Goal: Find specific page/section: Find specific page/section

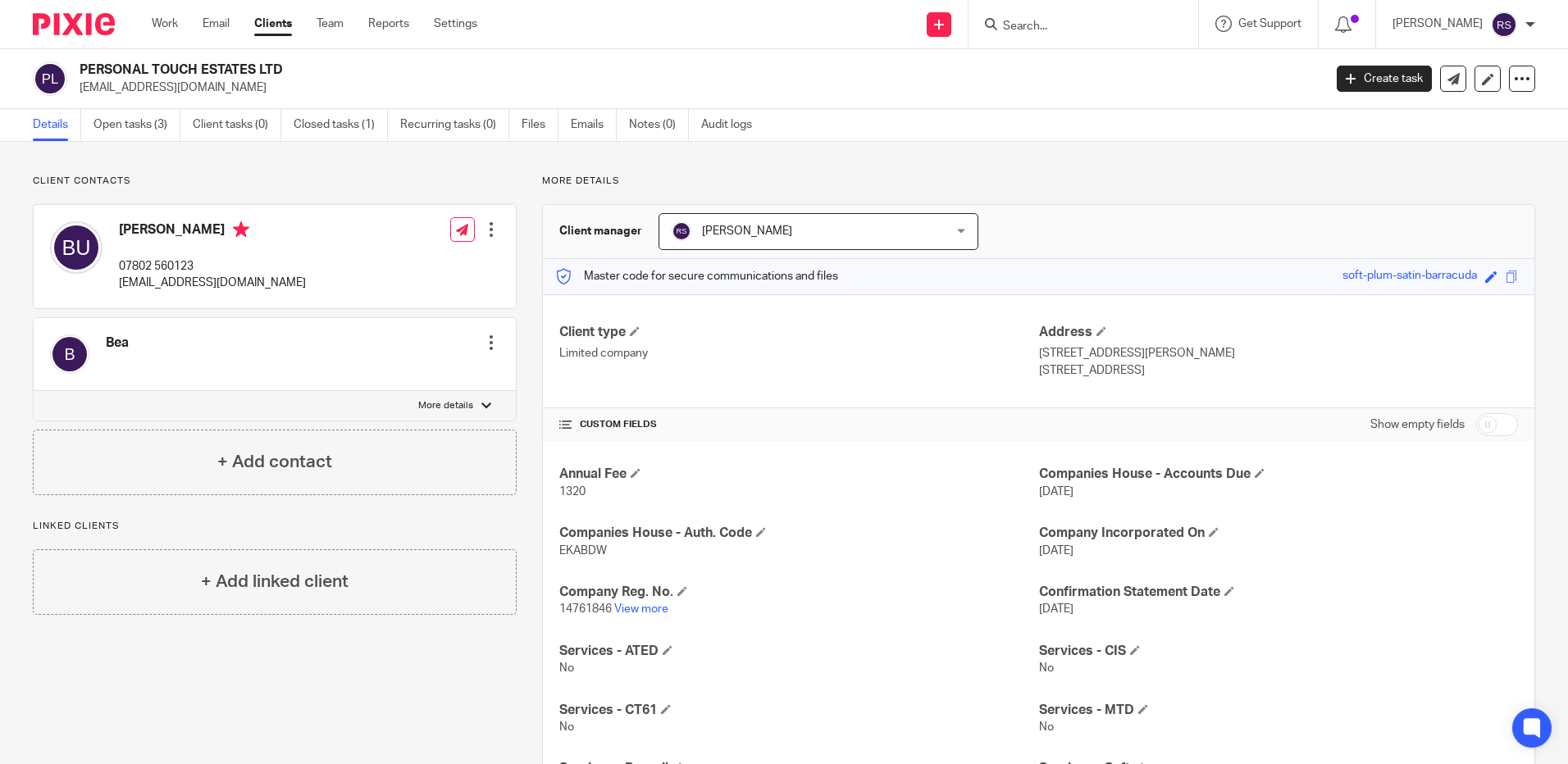
click at [1077, 28] on input "Search" at bounding box center [1075, 27] width 147 height 15
click at [1098, 22] on input "07884557625" at bounding box center [1075, 27] width 147 height 15
click button "submit" at bounding box center [0, 0] width 0 height 0
click at [1087, 24] on input "07884557625" at bounding box center [1075, 27] width 147 height 15
click at [1038, 24] on input "07884557625" at bounding box center [1075, 27] width 147 height 15
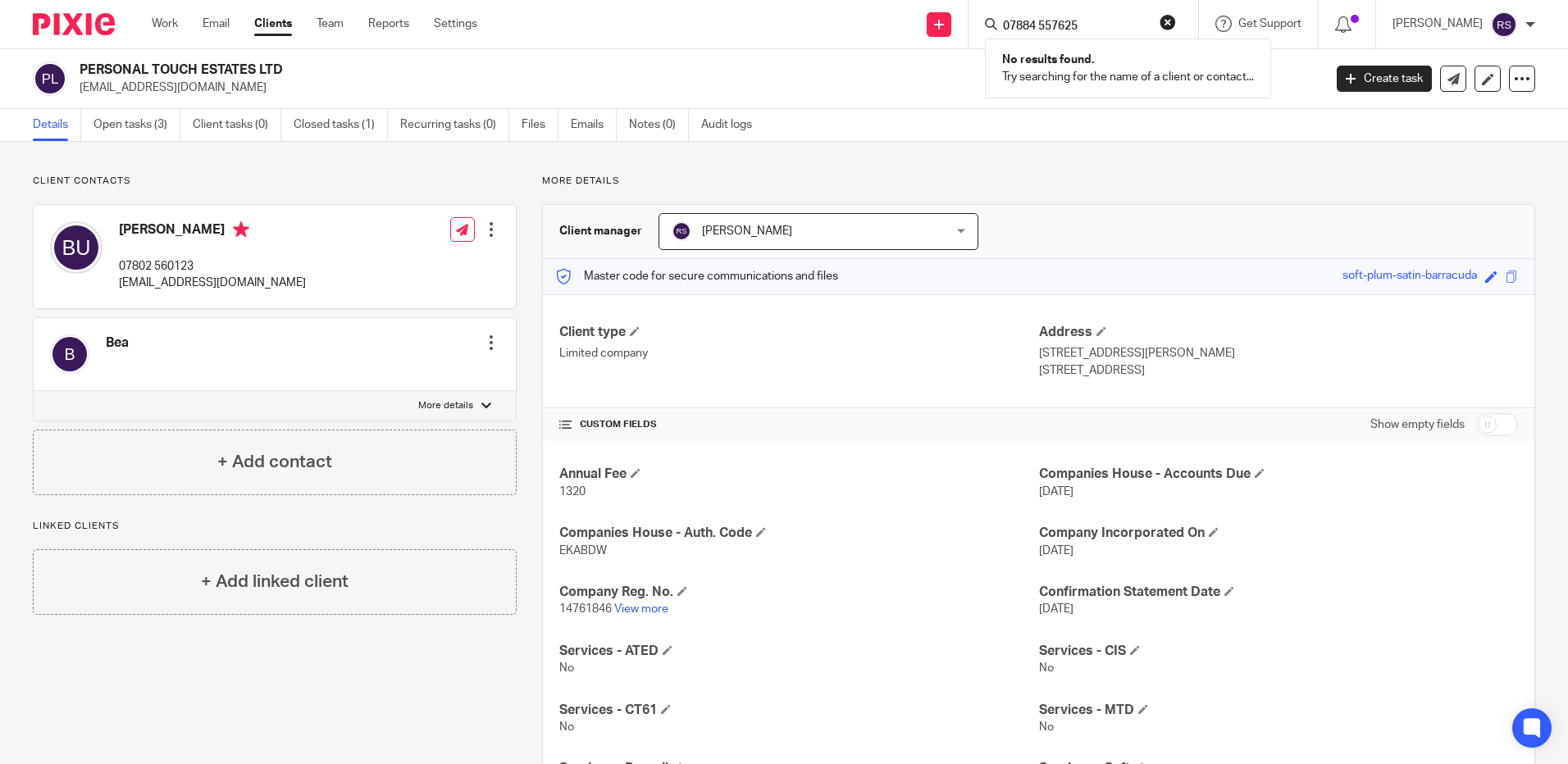
click button "submit" at bounding box center [0, 0] width 0 height 0
drag, startPoint x: 1040, startPoint y: 24, endPoint x: 1025, endPoint y: 25, distance: 15.0
click at [1025, 25] on input "07884 557625" at bounding box center [1075, 27] width 147 height 15
type input "07557625"
click at [1118, 73] on link at bounding box center [1174, 70] width 352 height 37
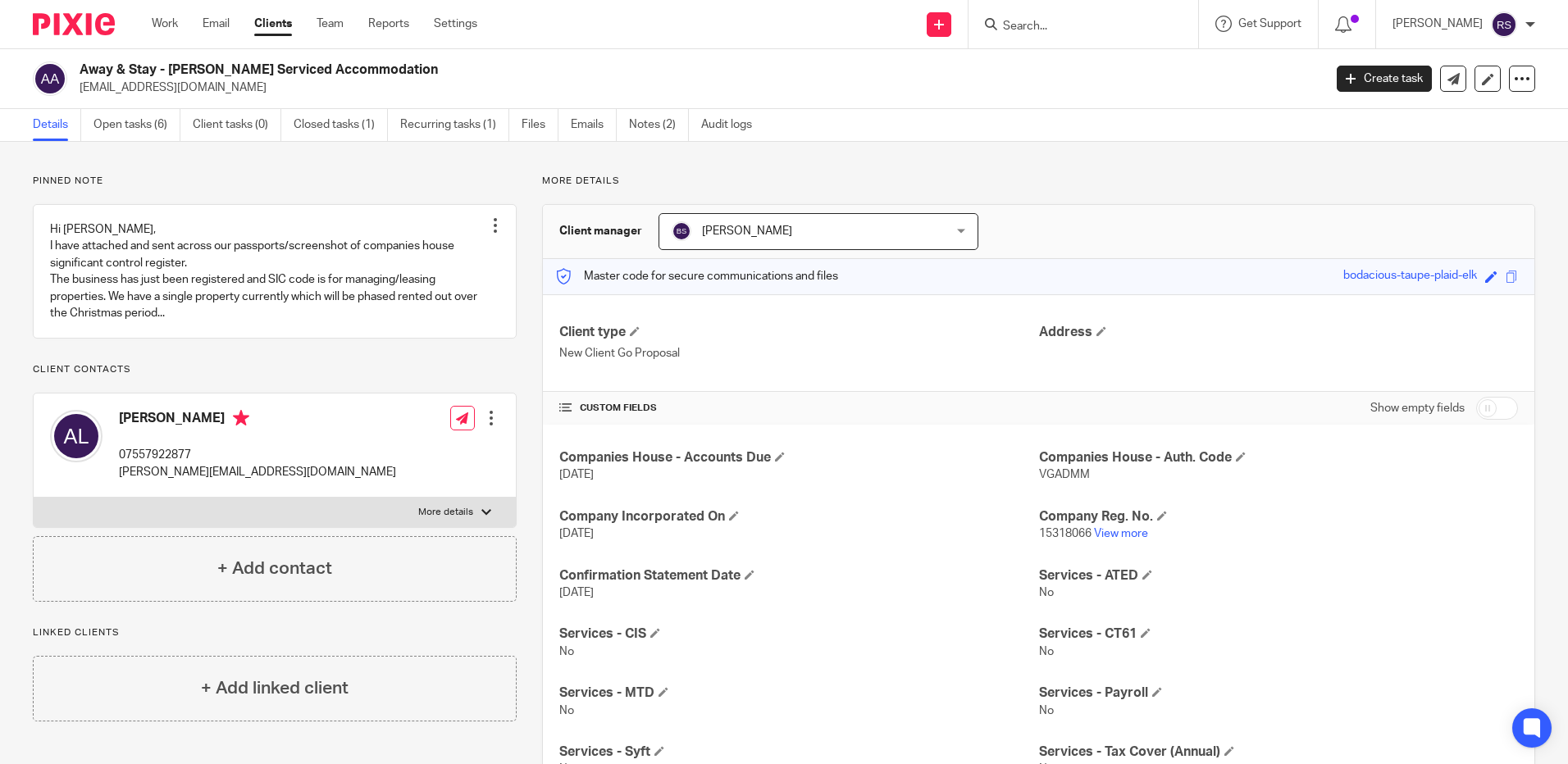
click at [1067, 20] on input "Search" at bounding box center [1075, 27] width 147 height 15
type input "07884 557625"
click at [1111, 26] on input "07884 557625" at bounding box center [1075, 27] width 147 height 15
drag, startPoint x: 1108, startPoint y: 25, endPoint x: 957, endPoint y: 23, distance: 151.0
click at [957, 23] on div "Send new email Create task Add client 07884 557625 No results found. Try search…" at bounding box center [1035, 24] width 1066 height 48
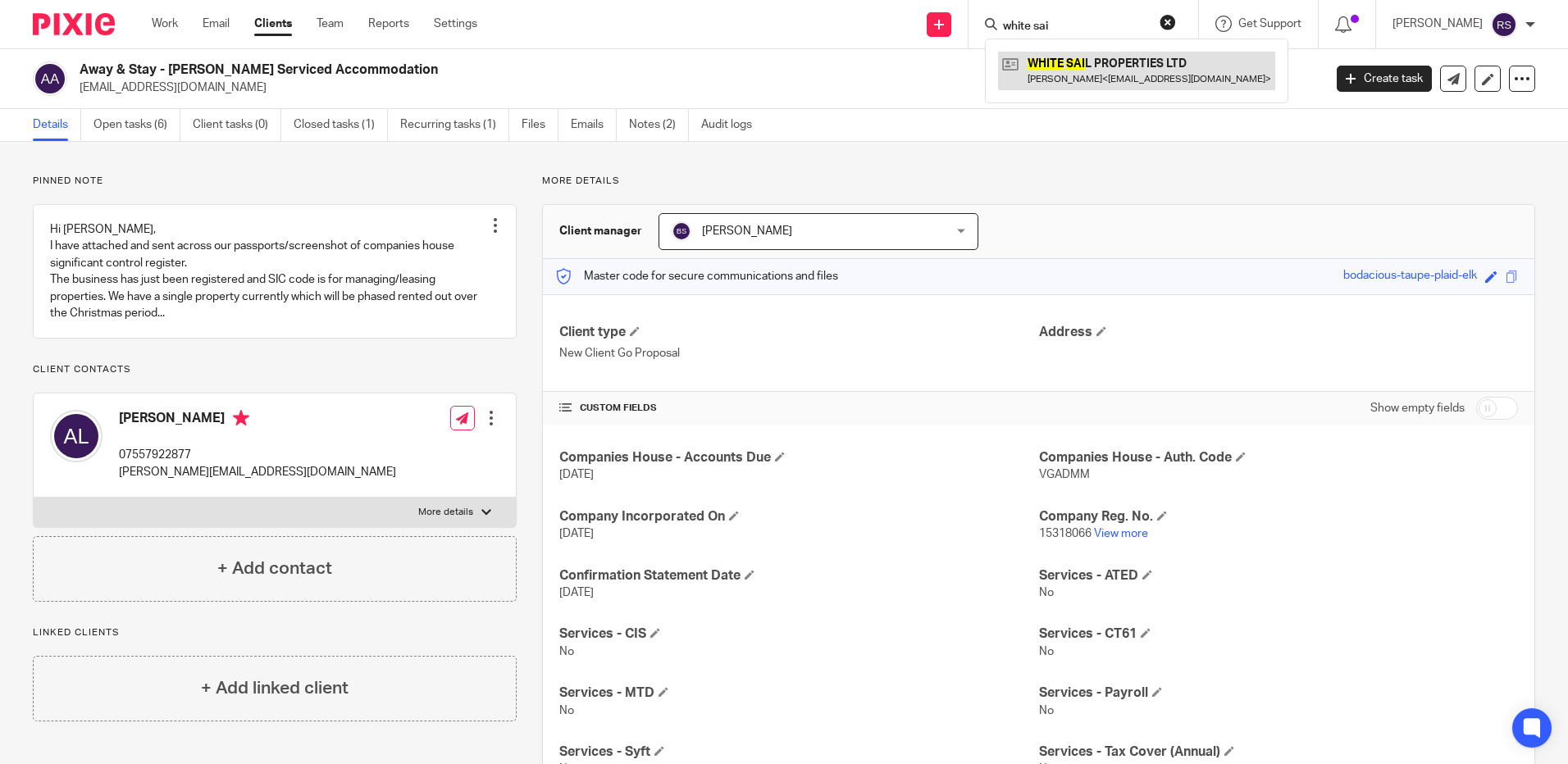
type input "white sai"
click at [1103, 75] on link at bounding box center [1137, 70] width 278 height 37
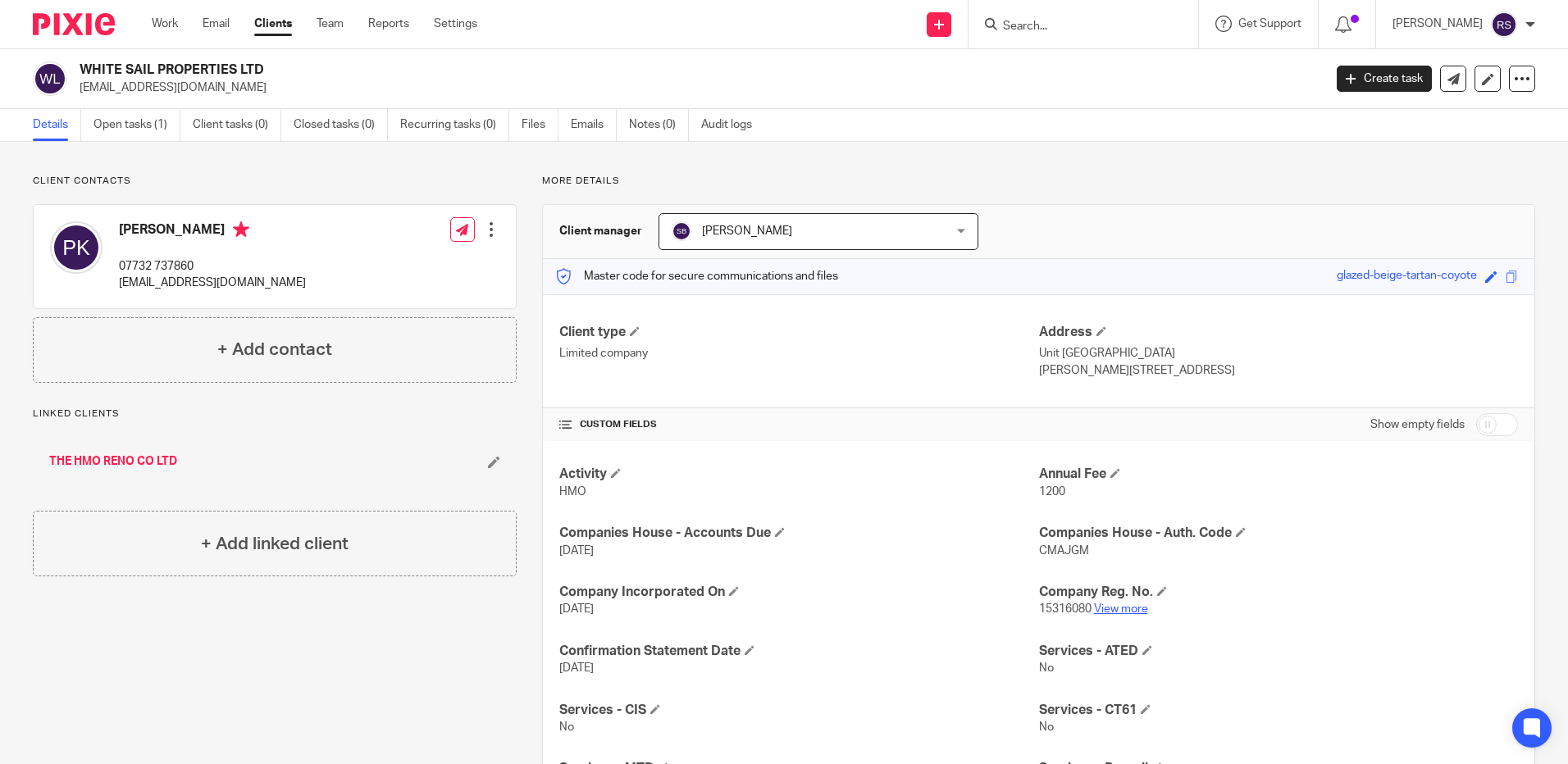
click at [1119, 607] on link "View more" at bounding box center [1121, 609] width 54 height 11
click at [1038, 24] on input "Search" at bounding box center [1075, 27] width 147 height 15
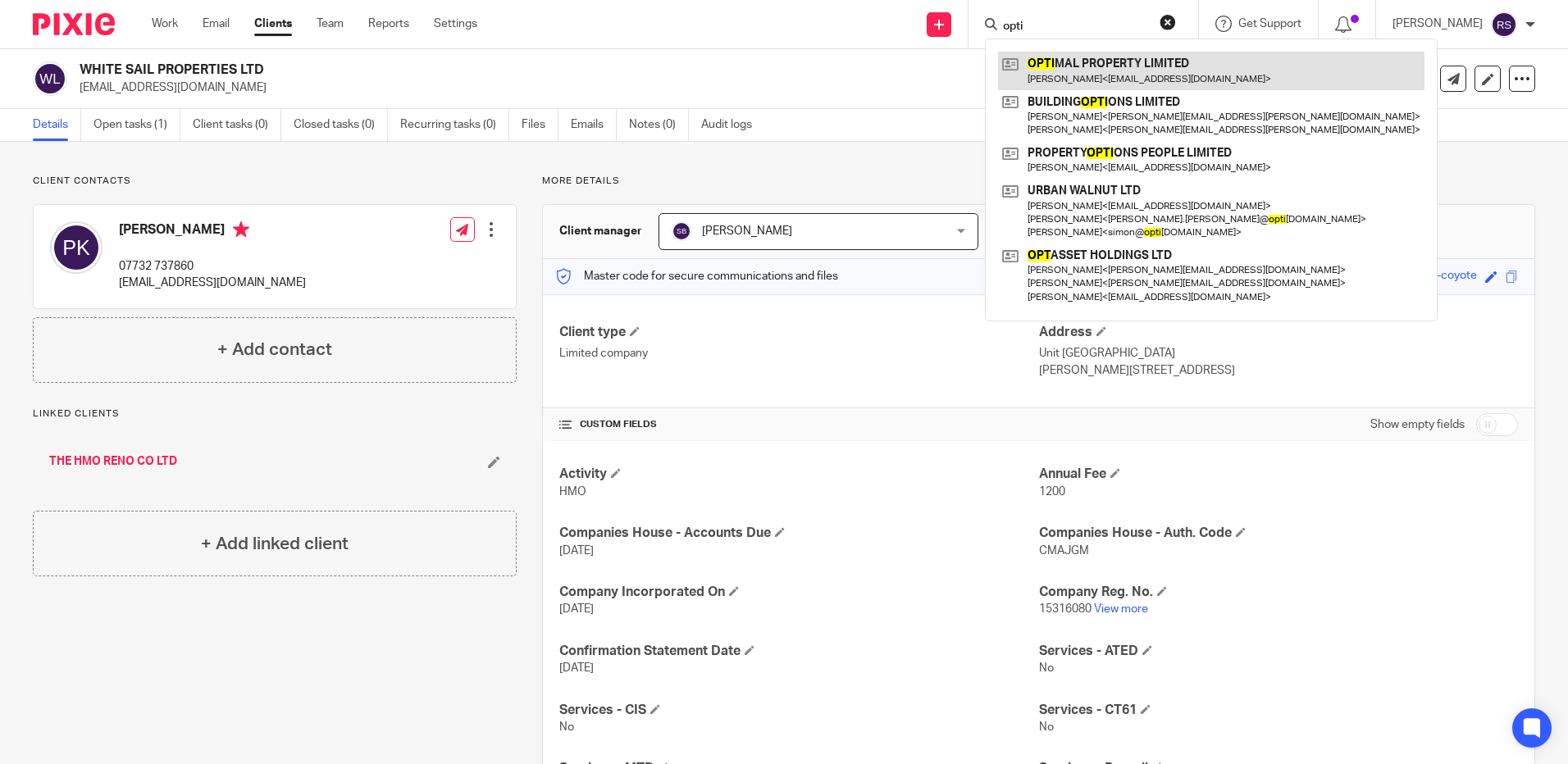
type input "opti"
click at [1109, 69] on link at bounding box center [1211, 70] width 427 height 37
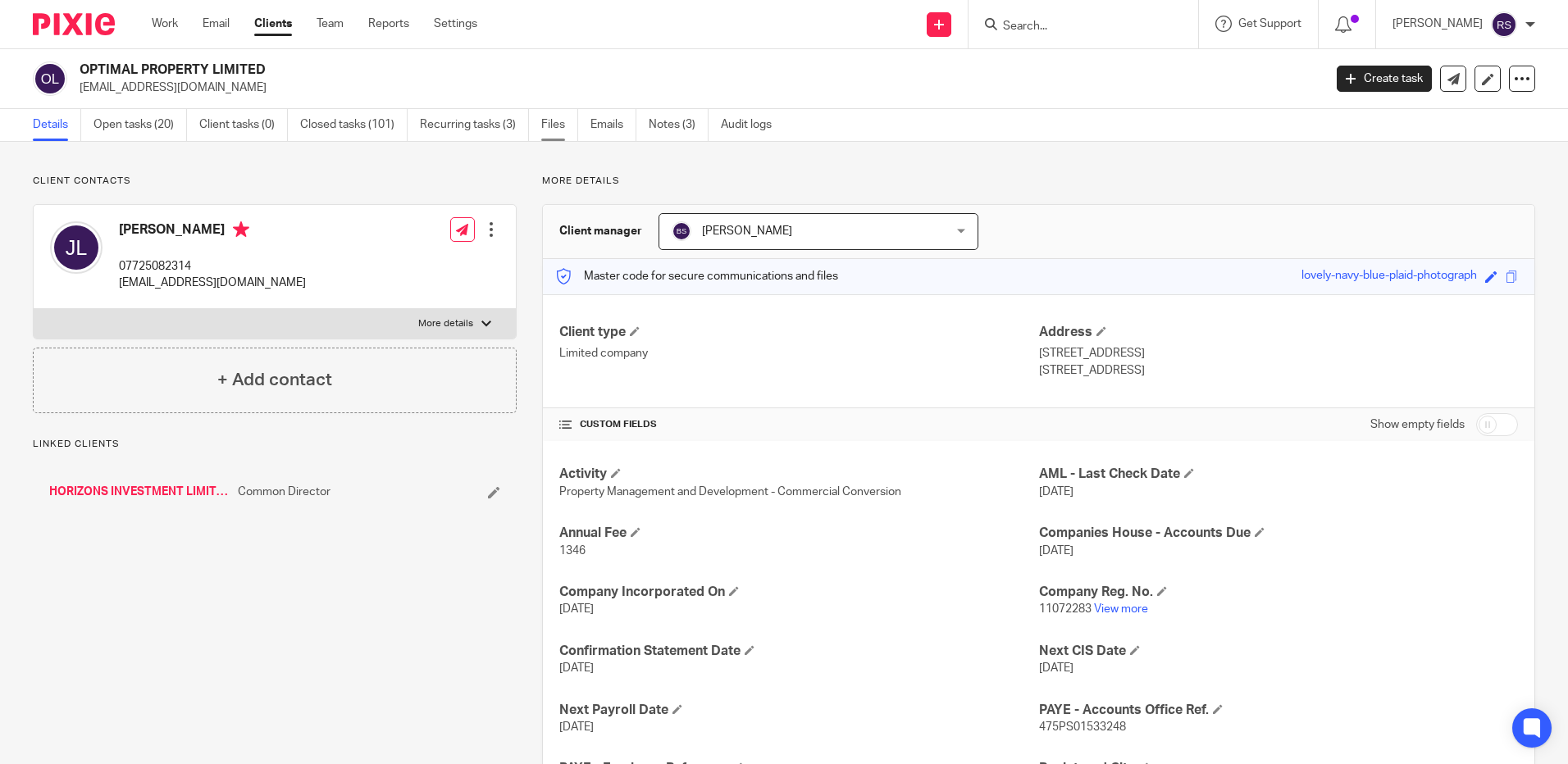
click at [545, 122] on link "Files" at bounding box center [560, 125] width 37 height 32
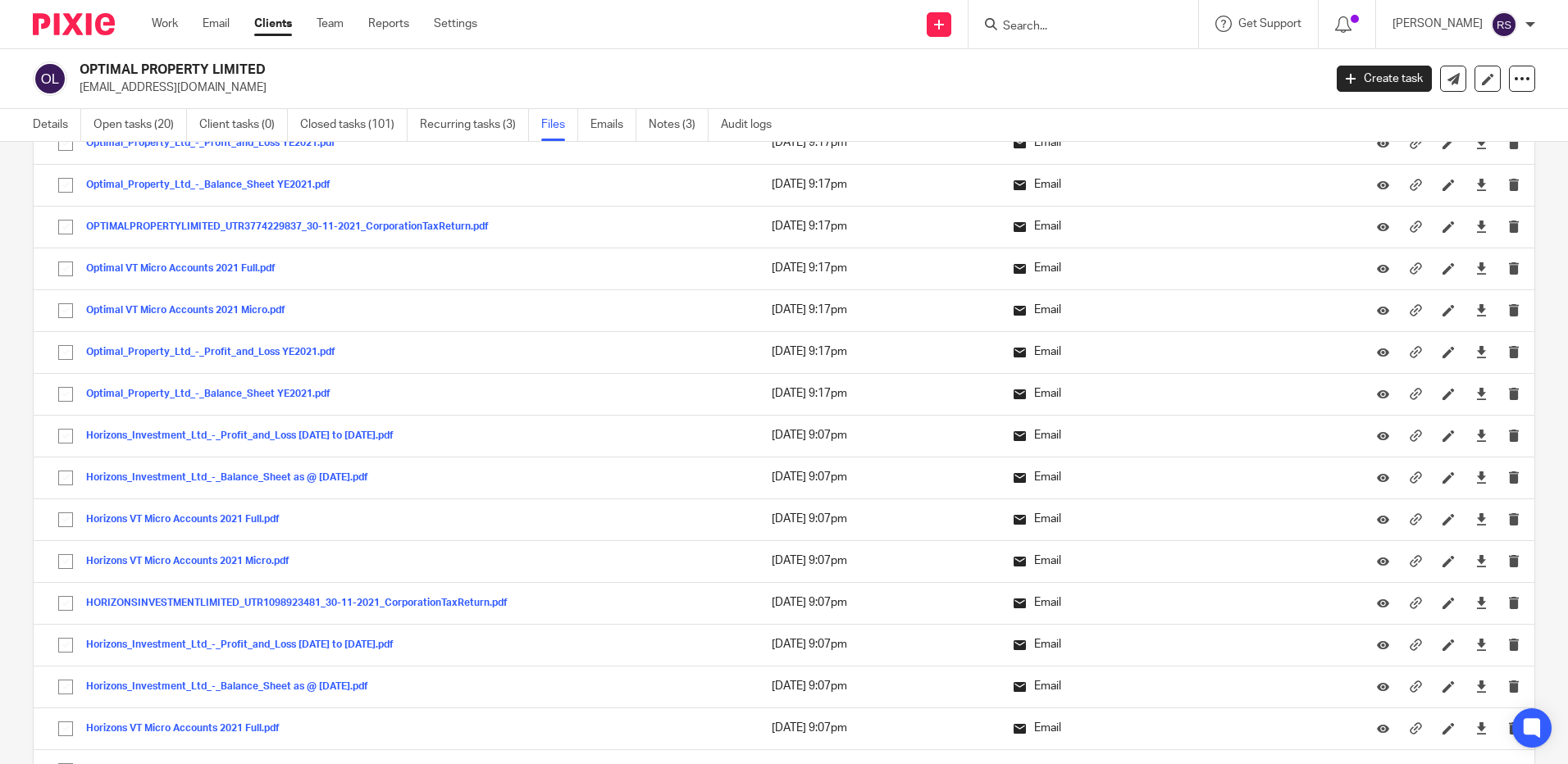
scroll to position [9839, 0]
click at [1089, 31] on input "Search" at bounding box center [1075, 27] width 147 height 15
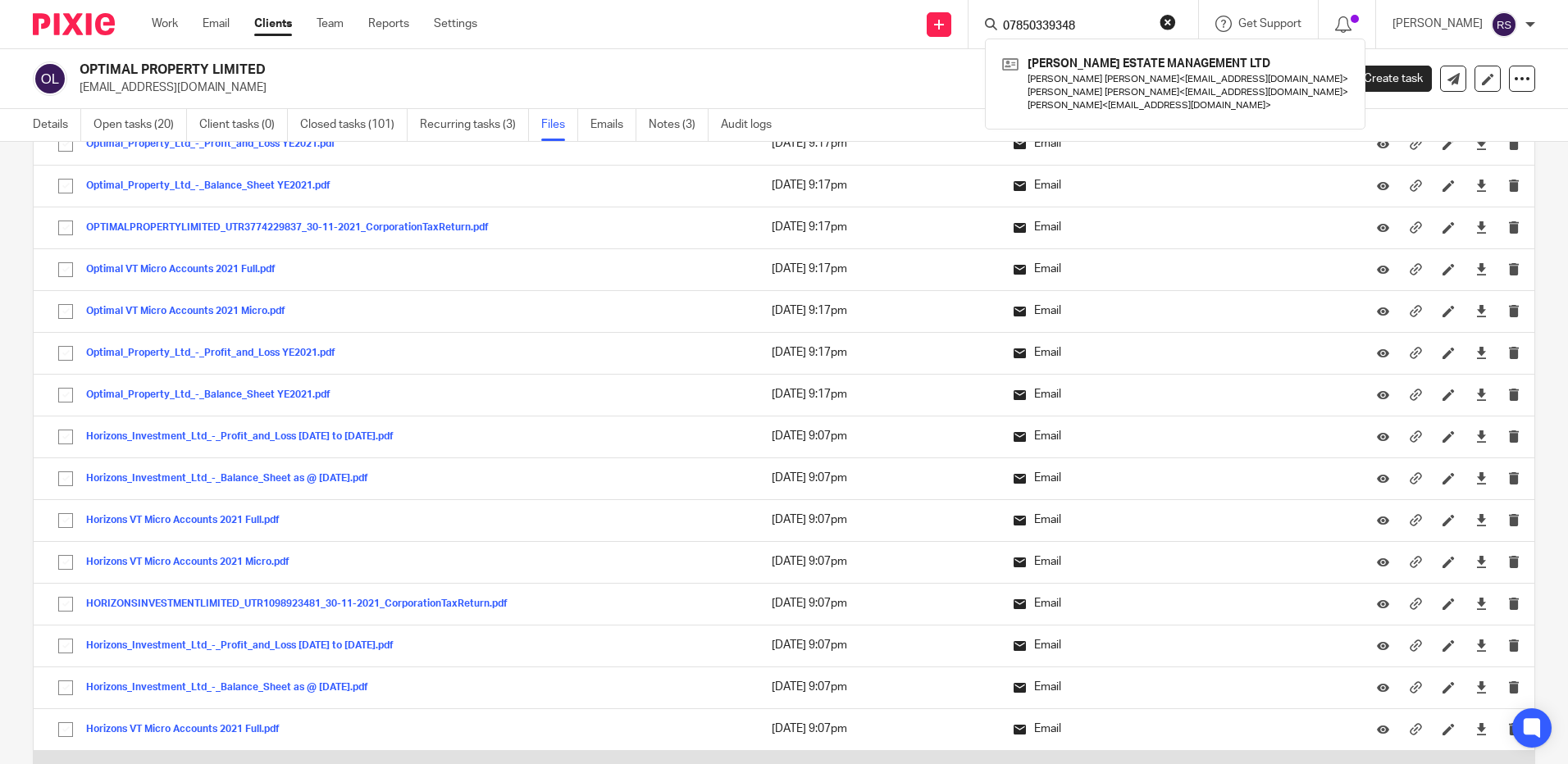
type input "07850339348"
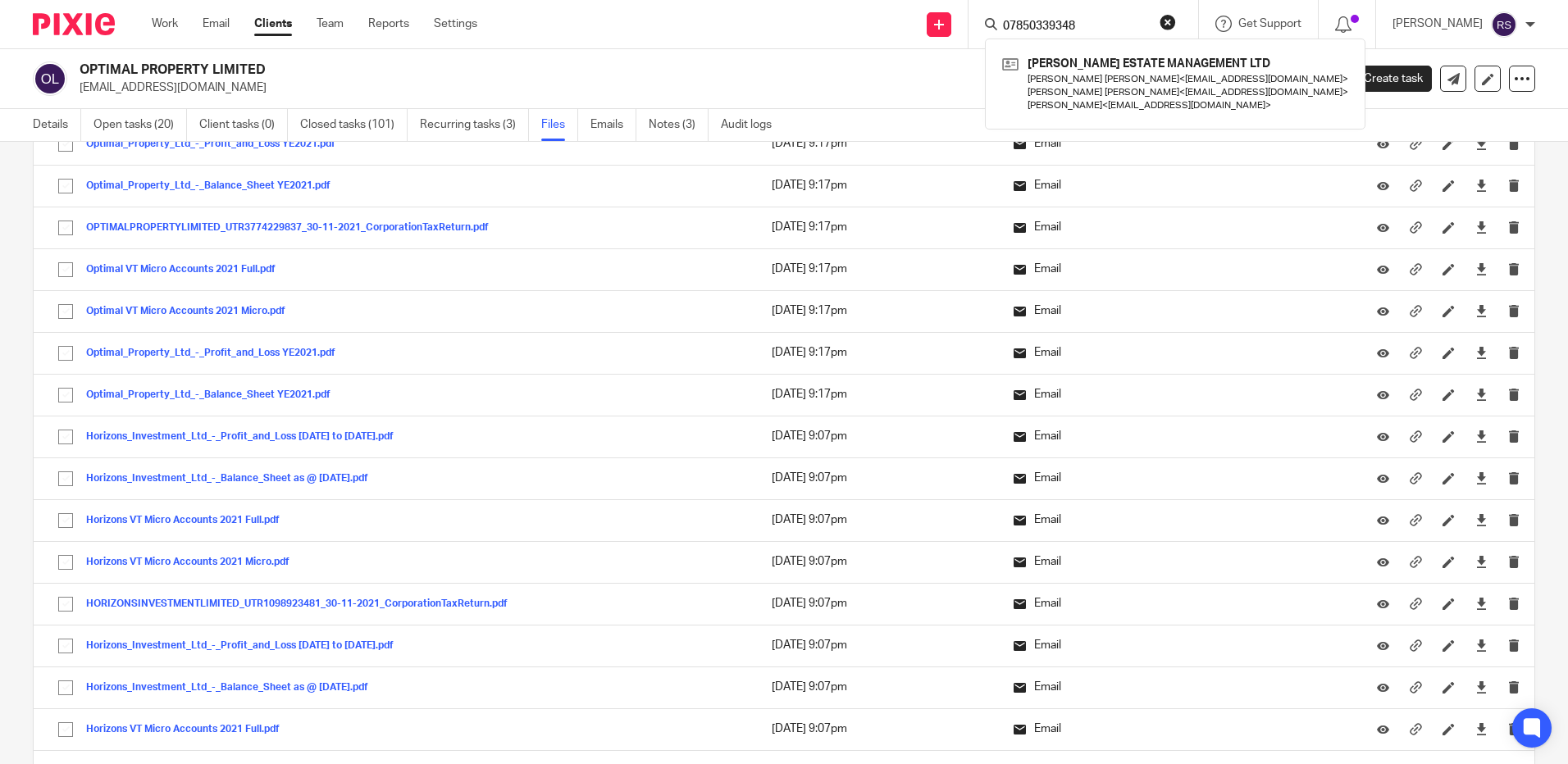
click at [1110, 21] on input "07850339348" at bounding box center [1075, 27] width 147 height 15
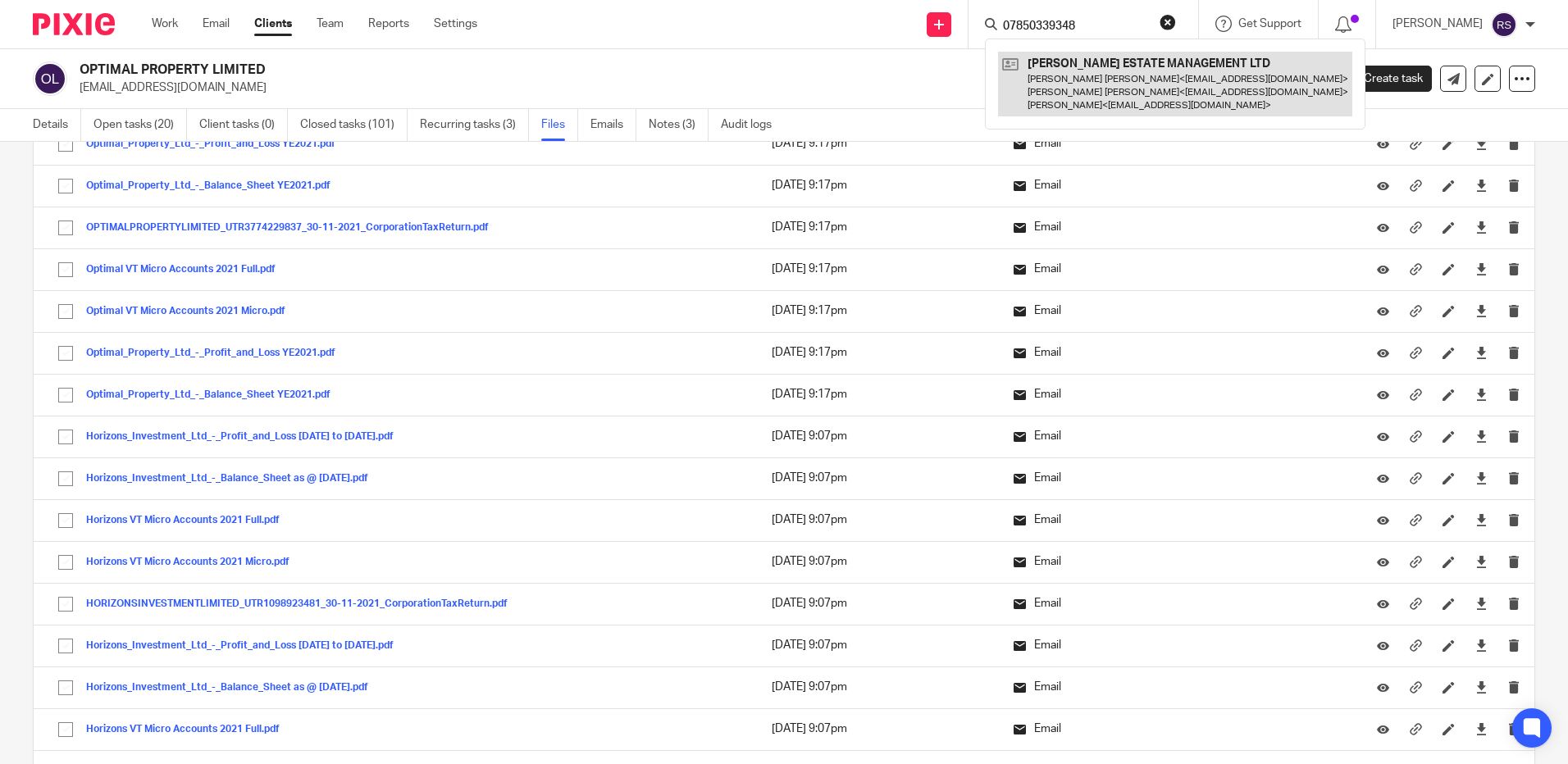
click at [1100, 82] on link at bounding box center [1175, 84] width 354 height 65
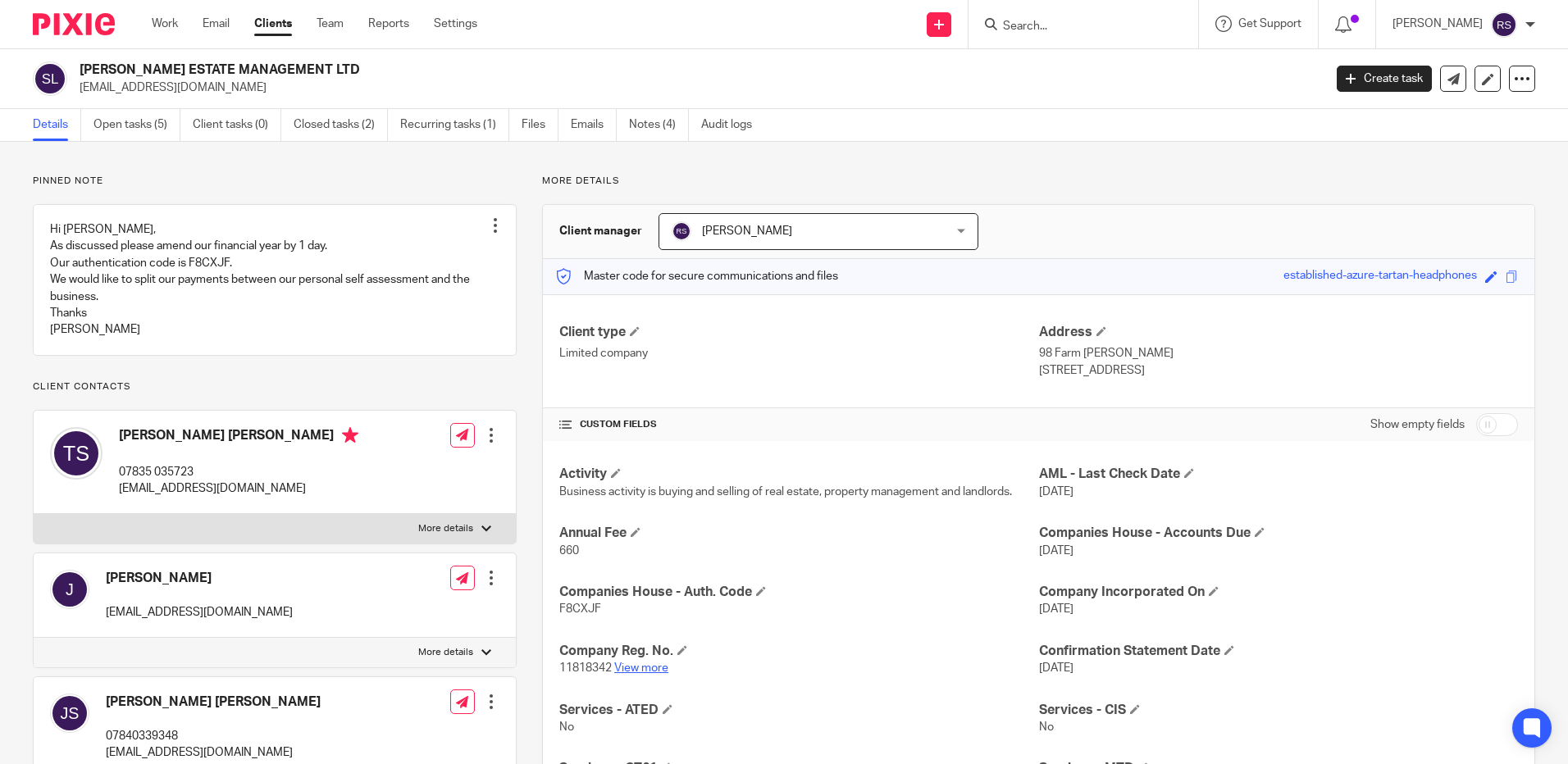
click at [641, 666] on link "View more" at bounding box center [641, 668] width 54 height 11
